Goal: Task Accomplishment & Management: Use online tool/utility

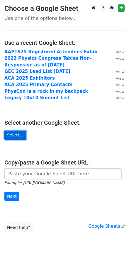
click at [14, 133] on link "Select..." at bounding box center [15, 135] width 22 height 9
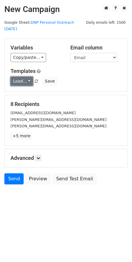
click at [28, 77] on link "Load..." at bounding box center [22, 81] width 23 height 9
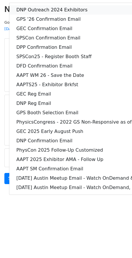
click at [39, 5] on link "DNP Outreach 2024 Exhibitors" at bounding box center [122, 9] width 226 height 9
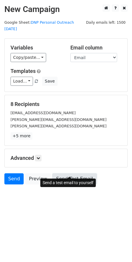
click at [60, 173] on link "Send Test Email" at bounding box center [74, 178] width 44 height 11
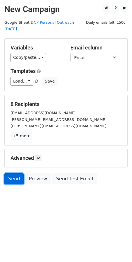
click at [9, 173] on link "Send" at bounding box center [13, 178] width 19 height 11
